Goal: Navigation & Orientation: Find specific page/section

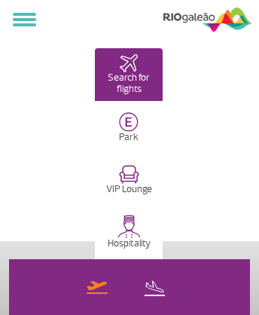
select select
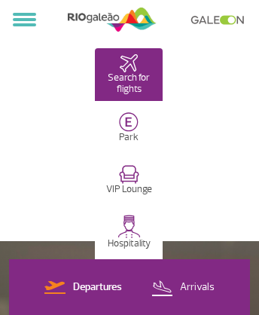
click at [112, 20] on img at bounding box center [112, 19] width 89 height 29
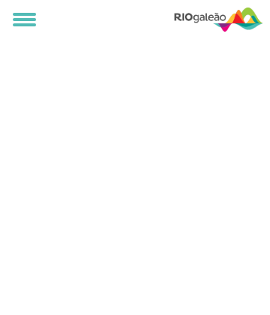
select select
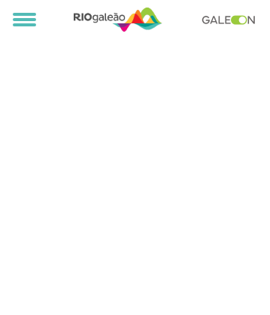
click at [233, 19] on link at bounding box center [233, 20] width 62 height 10
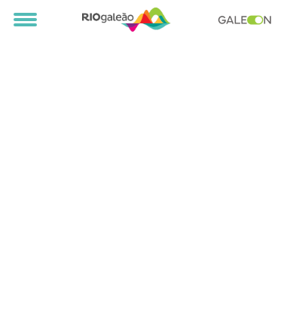
click at [249, 19] on link at bounding box center [249, 20] width 62 height 10
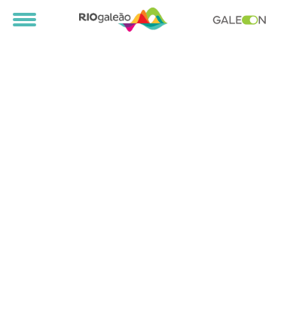
click at [243, 19] on link at bounding box center [243, 20] width 62 height 10
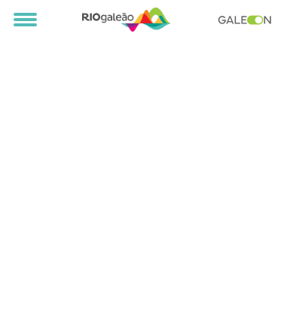
click at [127, 20] on img at bounding box center [126, 19] width 89 height 29
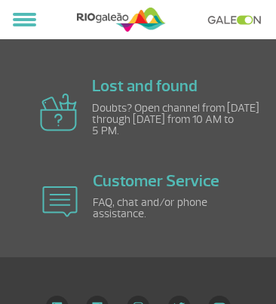
scroll to position [1299, 0]
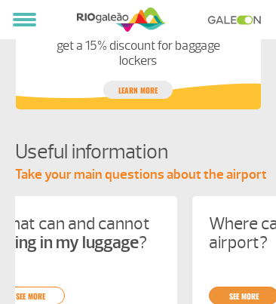
scroll to position [0, 234]
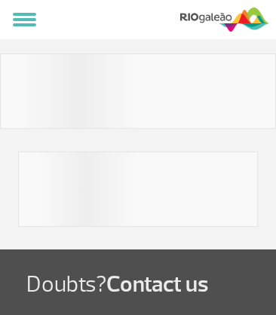
select select
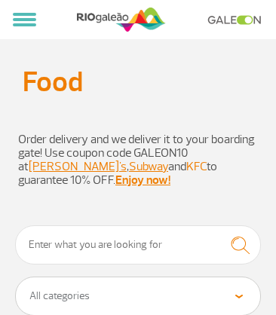
click at [186, 174] on link "KFC" at bounding box center [196, 166] width 20 height 15
